Goal: Check status: Check status

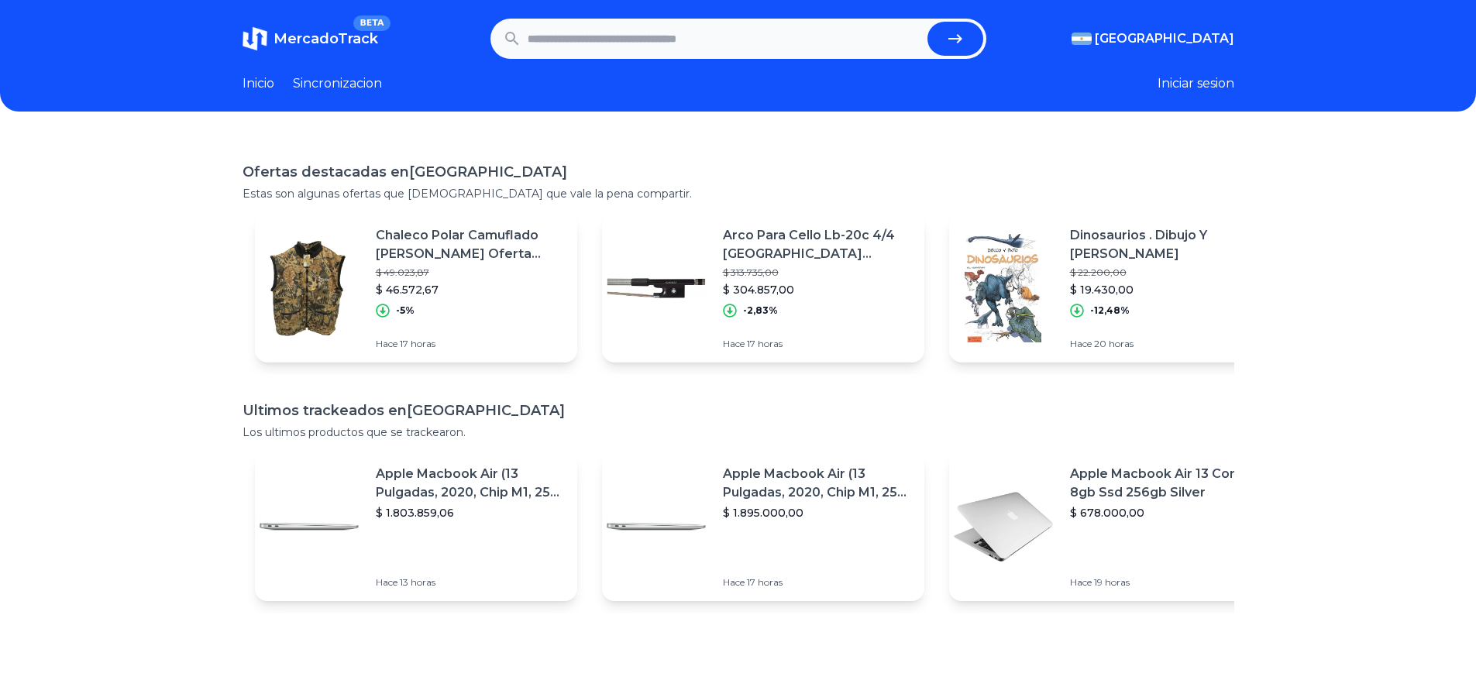
click at [621, 40] on input "text" at bounding box center [725, 39] width 394 height 34
paste input "**********"
click at [959, 32] on icon "submit" at bounding box center [955, 38] width 19 height 19
type input "**********"
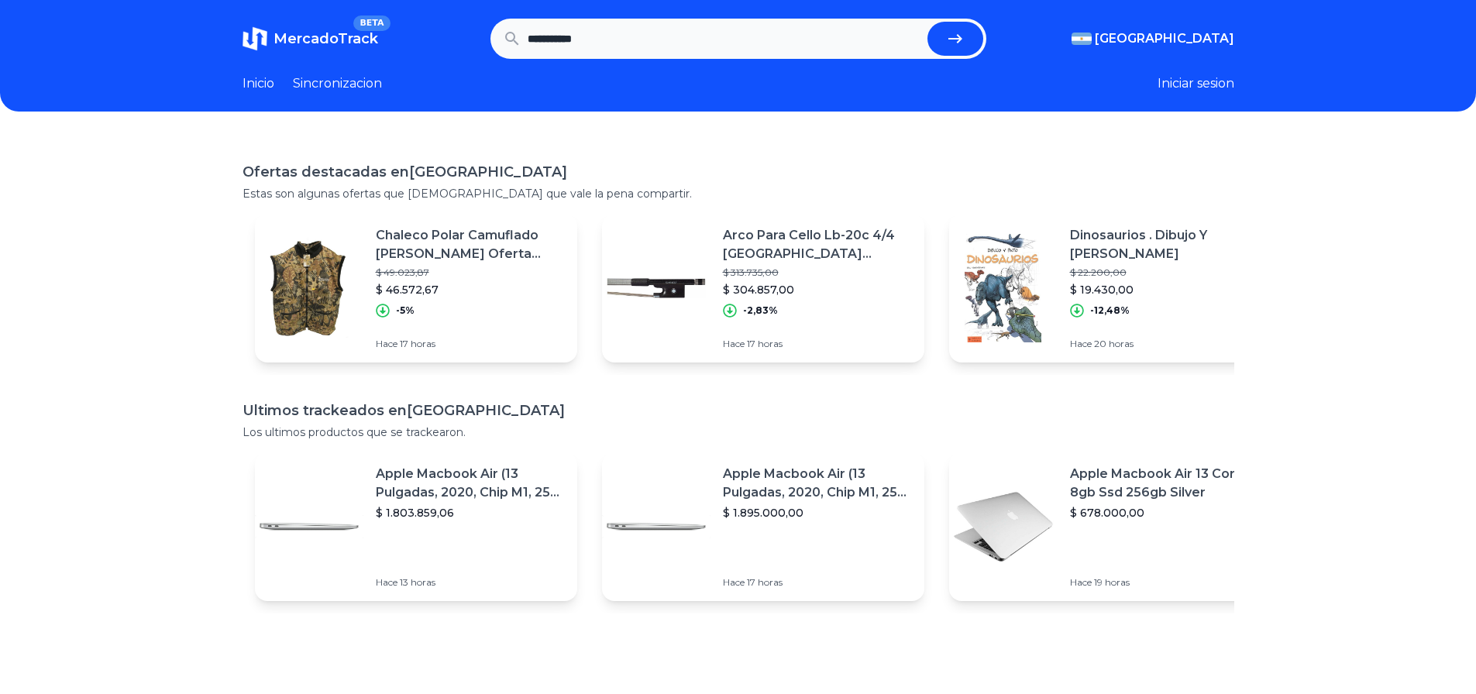
scroll to position [0, 0]
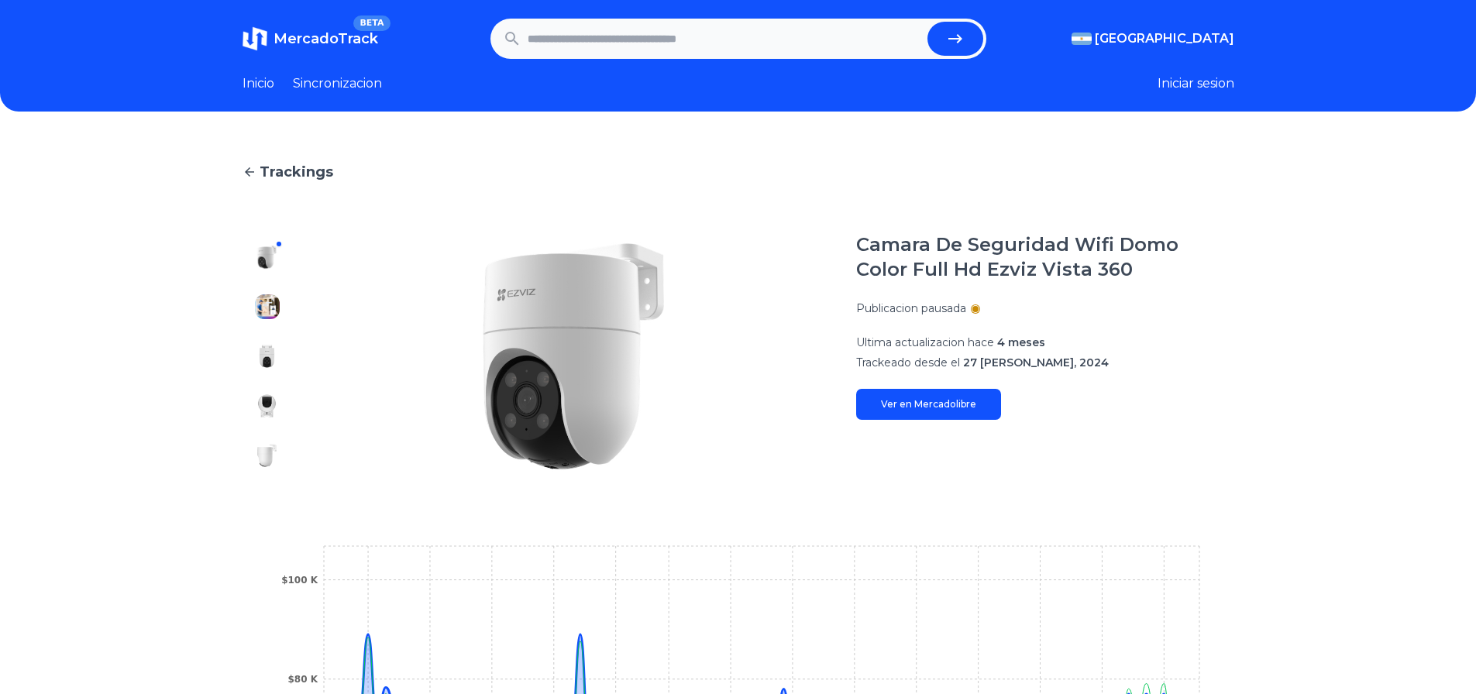
drag, startPoint x: 260, startPoint y: 288, endPoint x: 265, endPoint y: 298, distance: 10.4
click at [264, 295] on div at bounding box center [268, 356] width 50 height 248
click at [267, 308] on img at bounding box center [267, 306] width 25 height 25
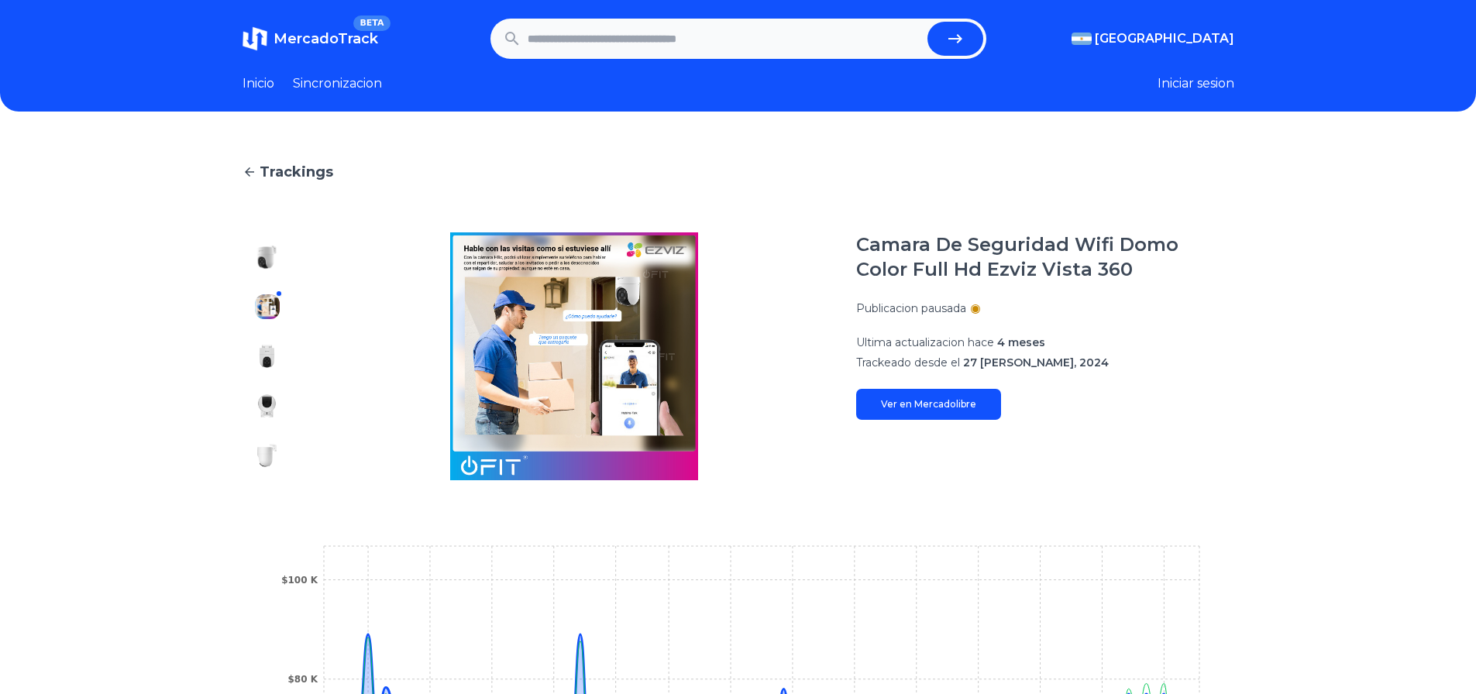
click at [266, 373] on div at bounding box center [268, 356] width 50 height 248
click at [280, 277] on div at bounding box center [268, 356] width 50 height 248
click at [275, 270] on div at bounding box center [268, 356] width 50 height 248
click at [274, 262] on img at bounding box center [267, 257] width 25 height 25
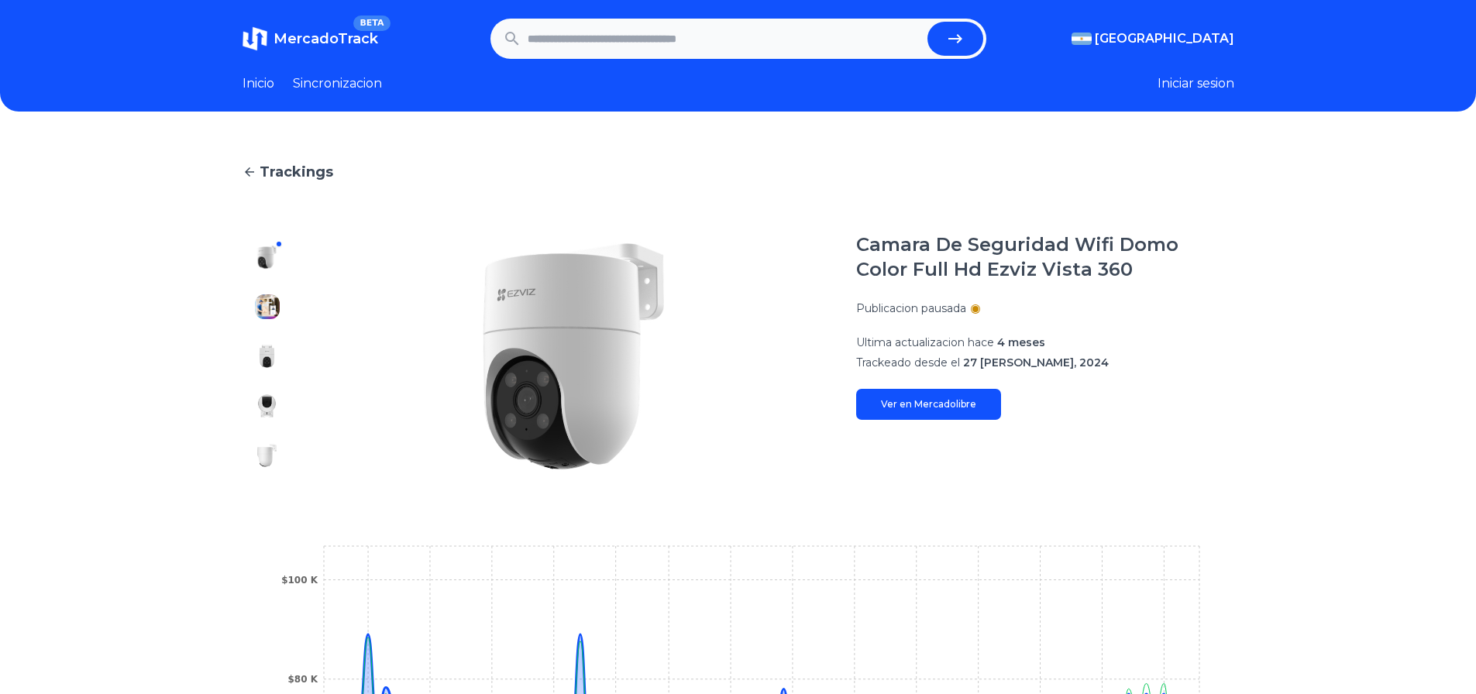
click at [314, 46] on span "MercadoTrack" at bounding box center [326, 38] width 105 height 17
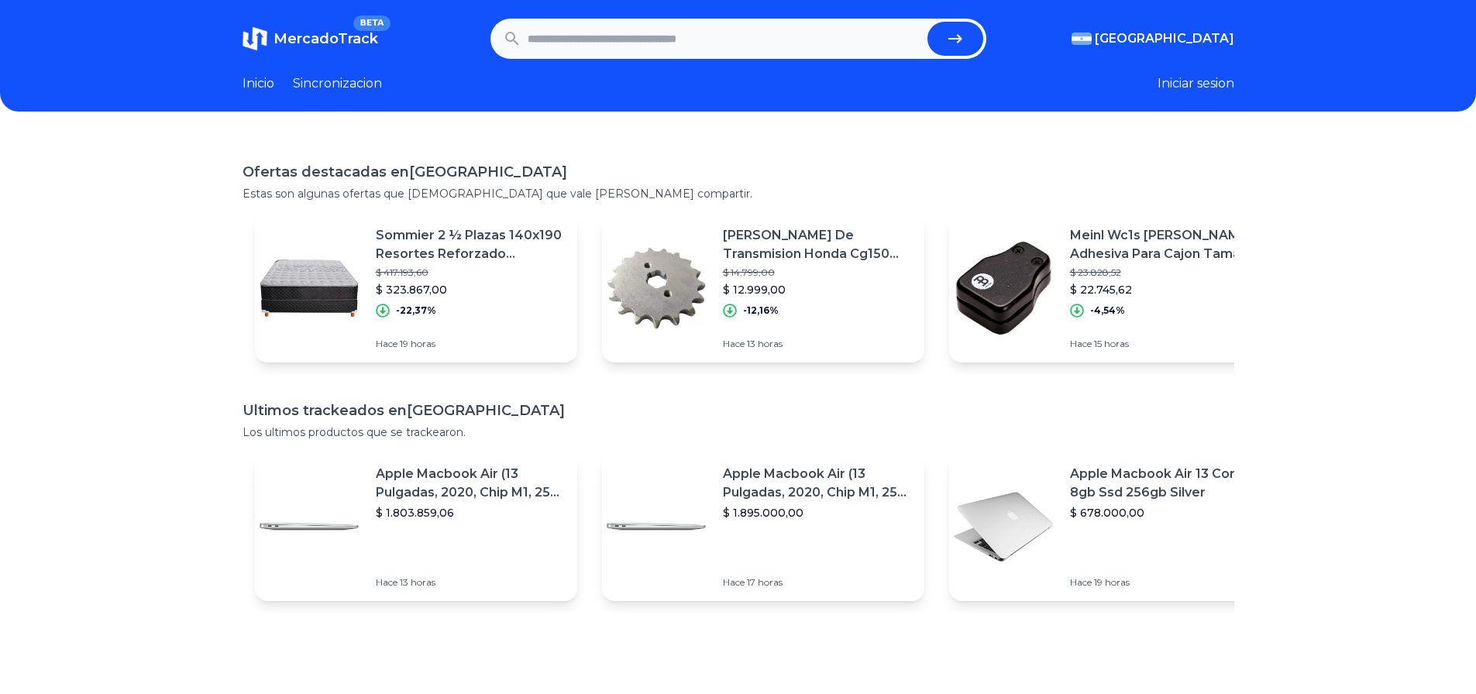
click at [325, 77] on link "Sincronizacion" at bounding box center [337, 83] width 89 height 19
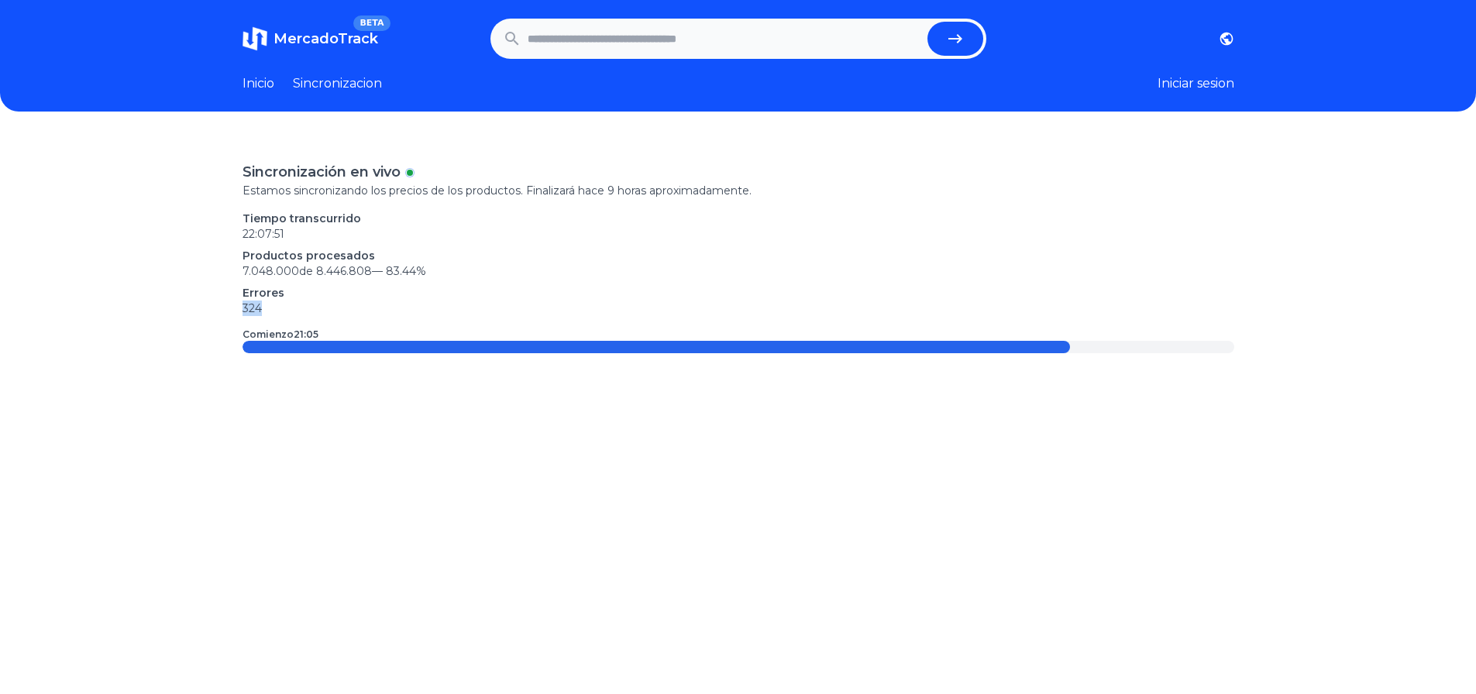
drag, startPoint x: 247, startPoint y: 305, endPoint x: 270, endPoint y: 304, distance: 23.3
click at [270, 304] on div "Sincronización en vivo Estamos sincronizando los precios de los productos. Fina…" at bounding box center [738, 483] width 1476 height 694
click at [270, 304] on p "324" at bounding box center [739, 308] width 992 height 15
drag, startPoint x: 225, startPoint y: 303, endPoint x: 276, endPoint y: 305, distance: 51.2
click at [276, 305] on div "Sincronización en vivo Estamos sincronizando los precios de los productos. Fina…" at bounding box center [738, 483] width 1476 height 694
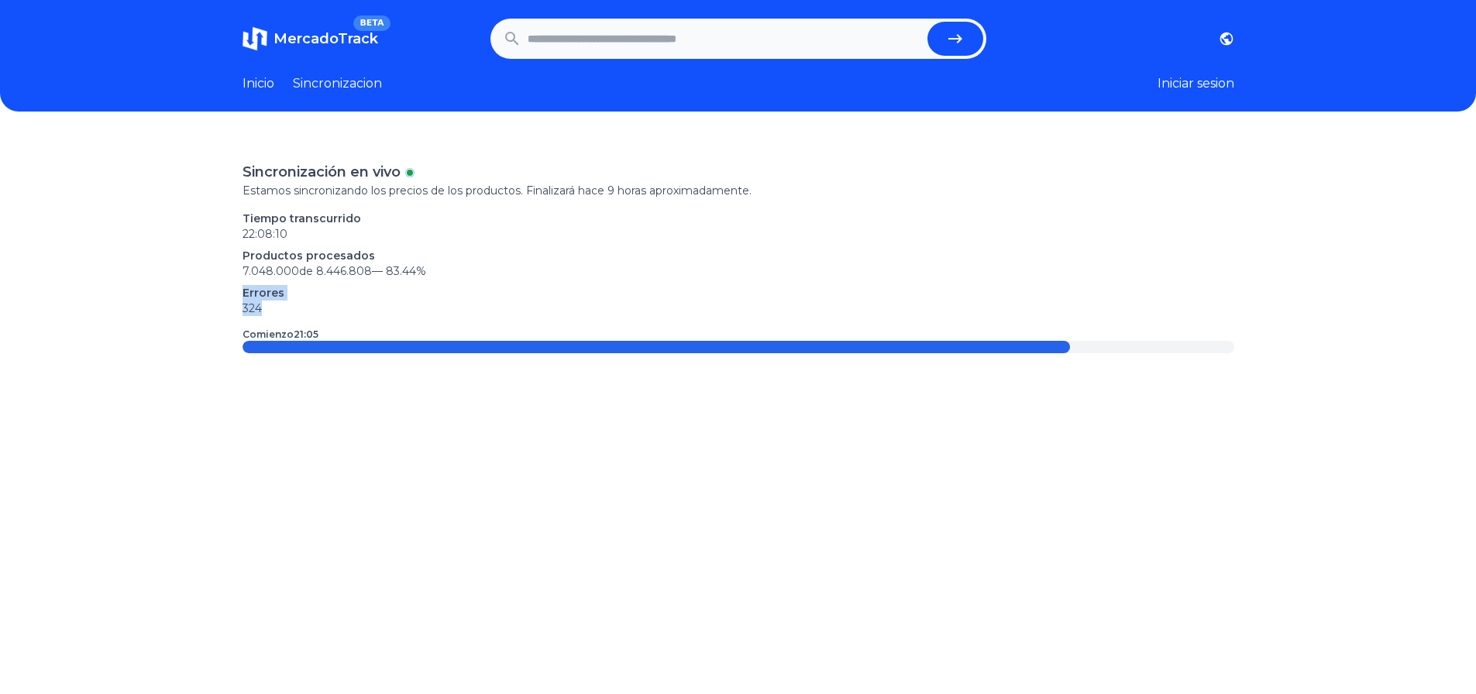
click at [277, 305] on p "324" at bounding box center [739, 308] width 992 height 15
click at [268, 77] on link "Inicio" at bounding box center [259, 83] width 32 height 19
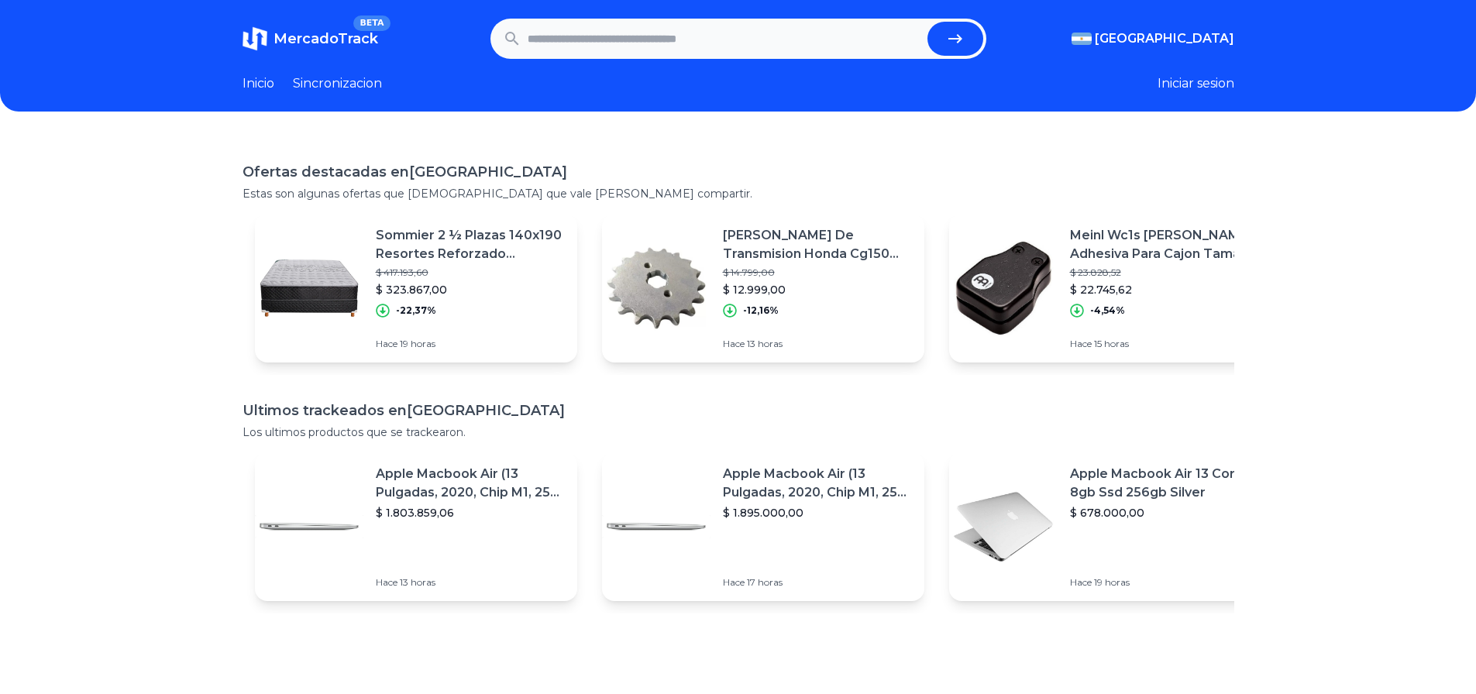
click at [337, 34] on span "MercadoTrack" at bounding box center [326, 38] width 105 height 17
click at [742, 53] on input "text" at bounding box center [725, 39] width 394 height 34
click at [583, 24] on input "text" at bounding box center [725, 39] width 394 height 34
paste input "**********"
click at [959, 34] on icon "submit" at bounding box center [955, 38] width 19 height 19
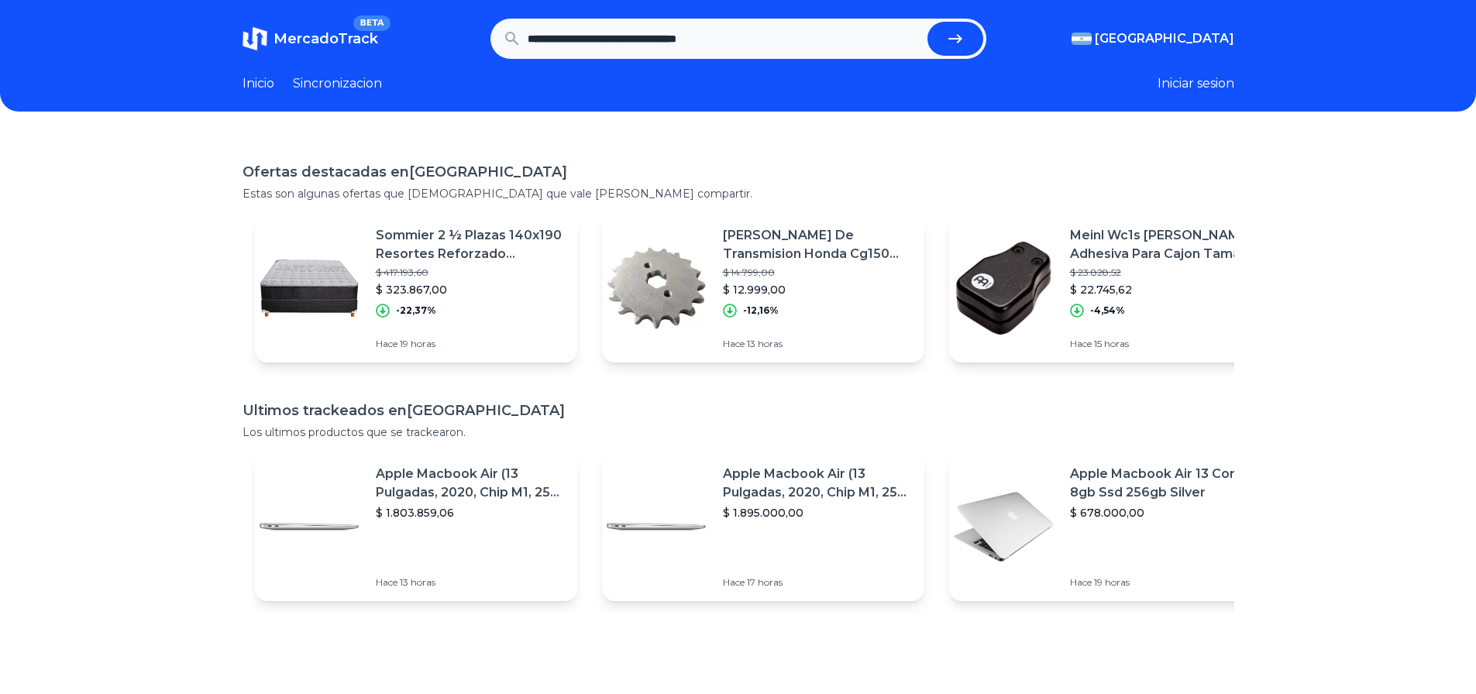
type input "****"
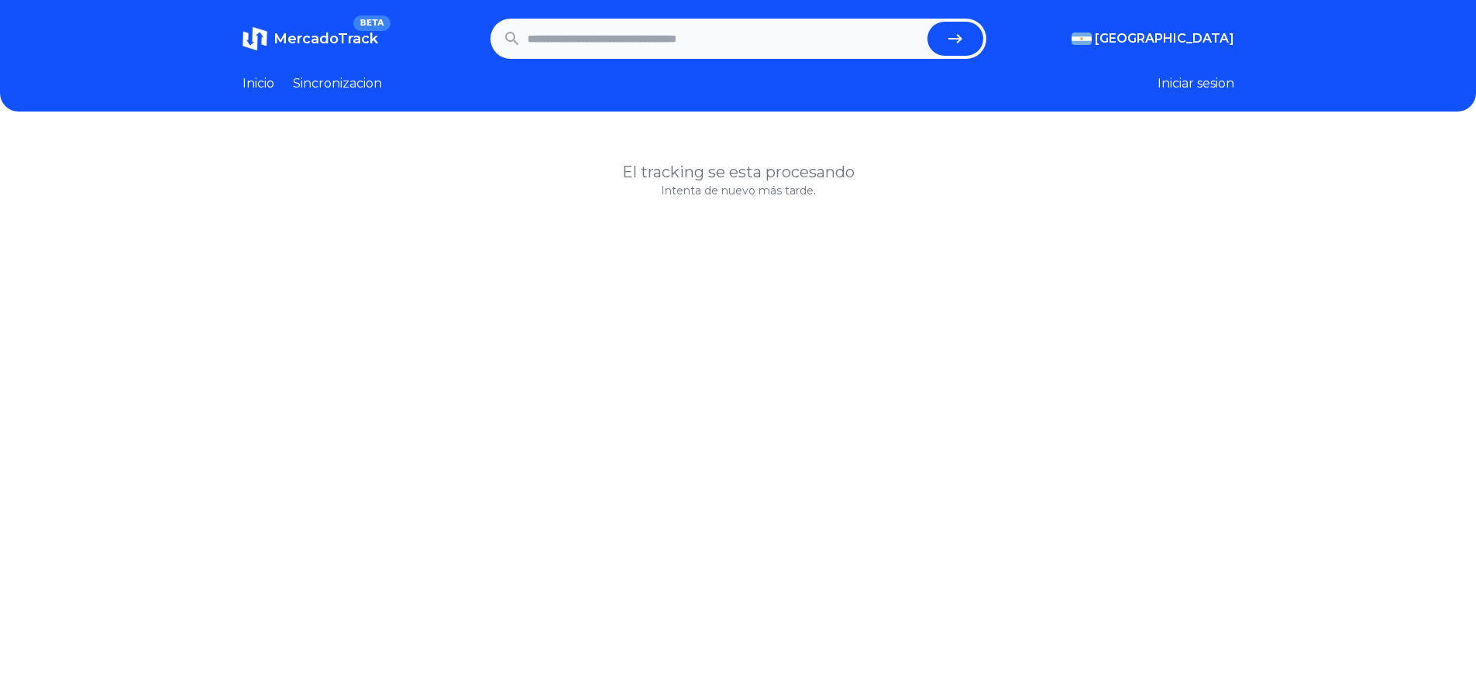
click at [965, 35] on icon "submit" at bounding box center [955, 38] width 19 height 19
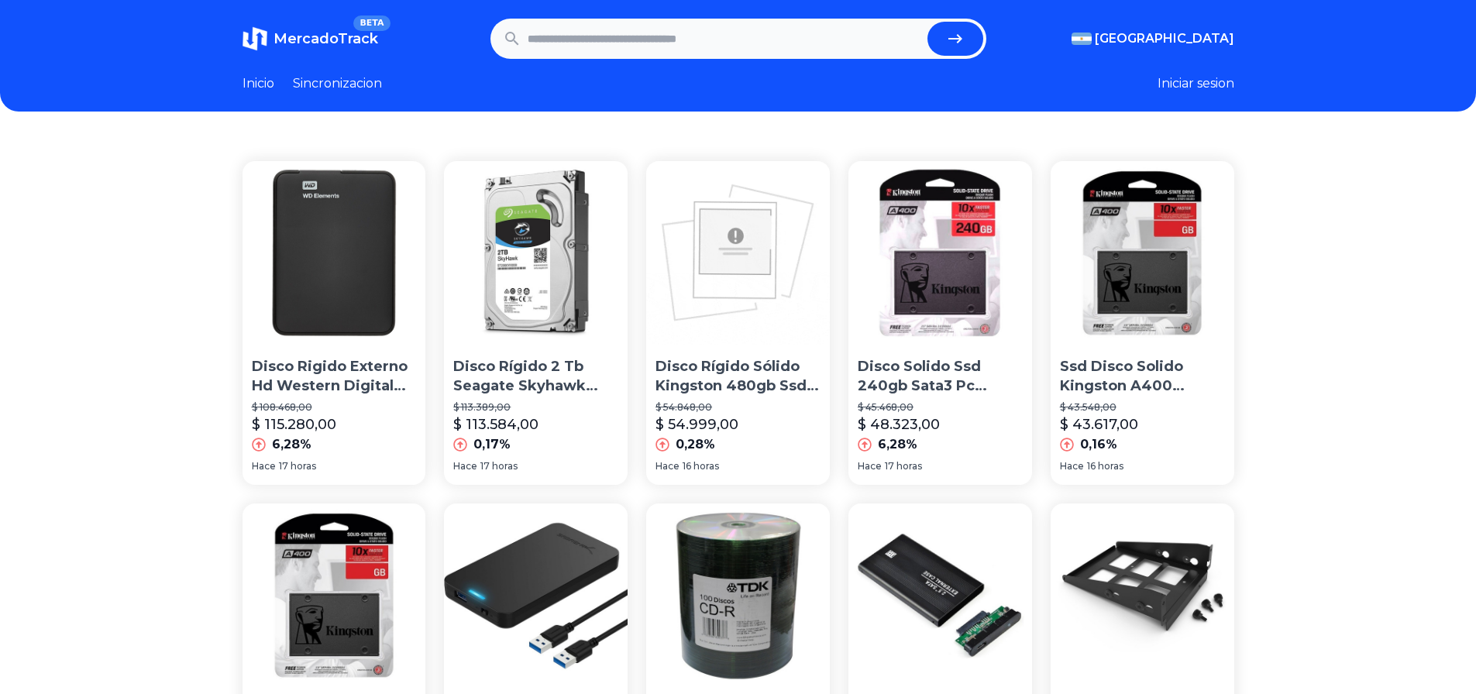
click at [790, 29] on input "text" at bounding box center [725, 39] width 394 height 34
paste input "**********"
click at [975, 29] on button "submit" at bounding box center [956, 39] width 56 height 34
type input "**********"
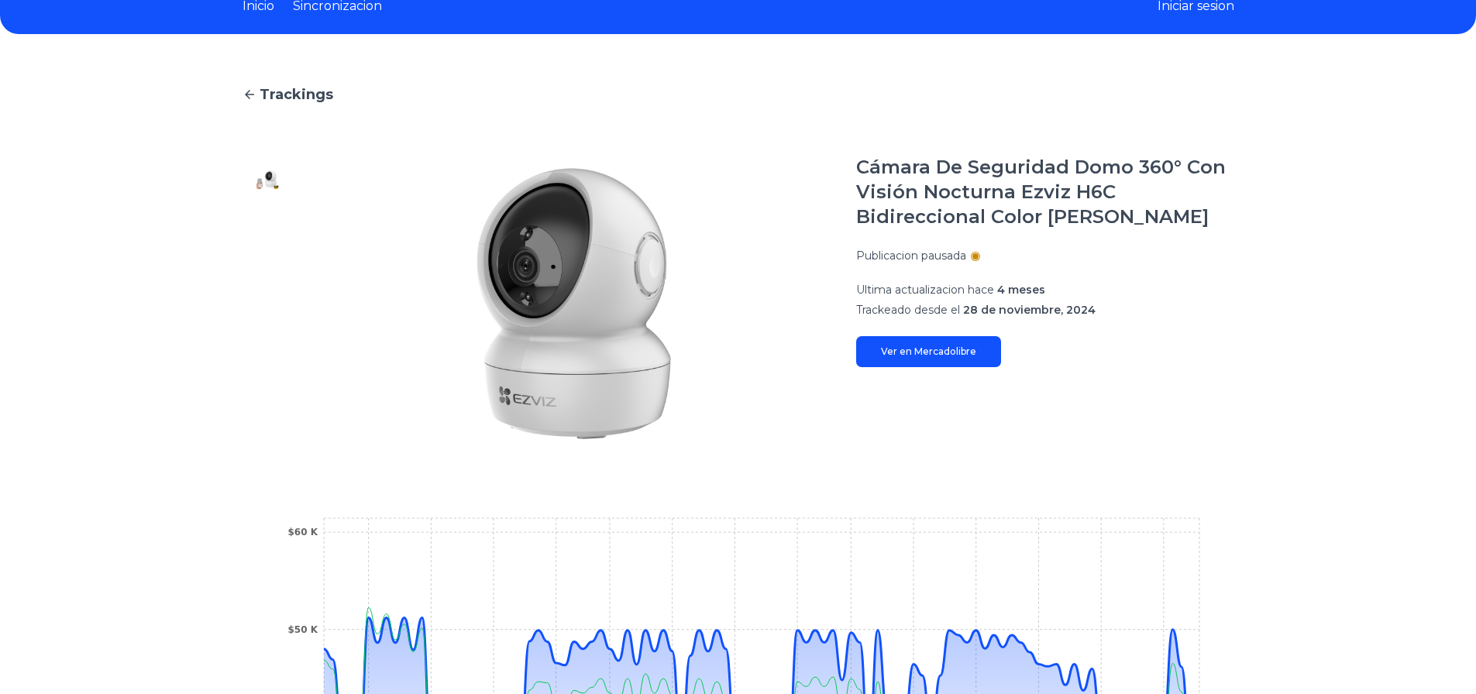
scroll to position [310, 0]
